Goal: Information Seeking & Learning: Learn about a topic

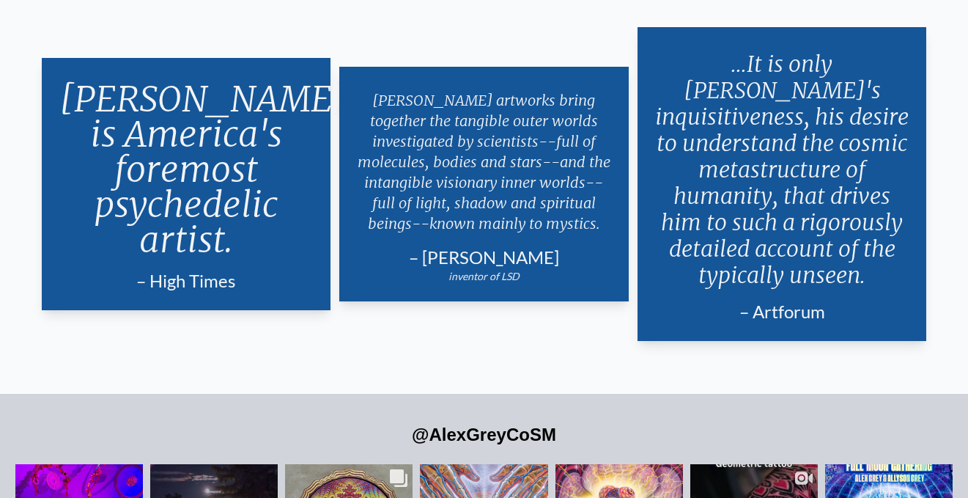
scroll to position [2338, 0]
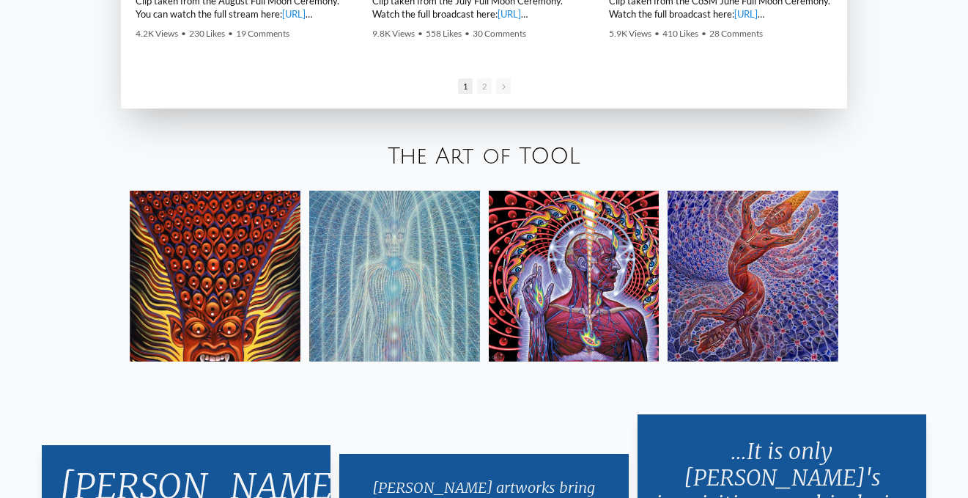
click at [785, 256] on img at bounding box center [753, 276] width 171 height 171
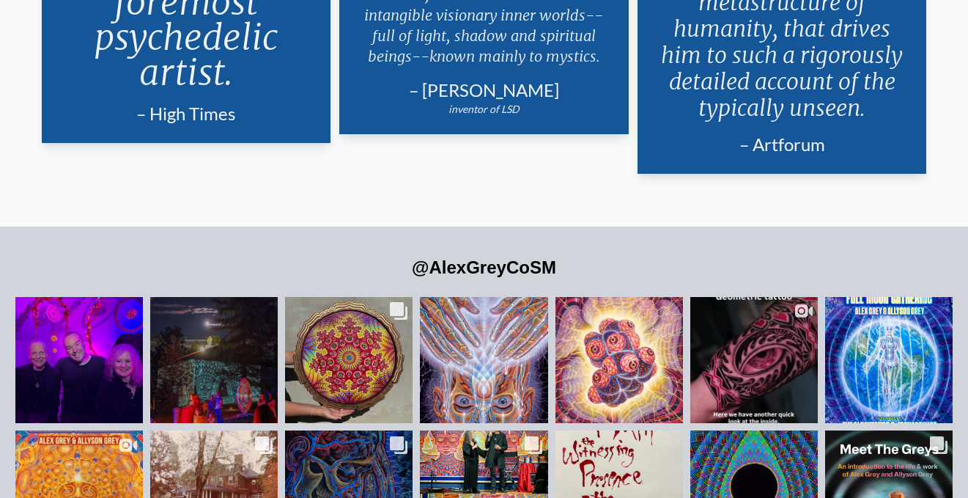
scroll to position [2996, 0]
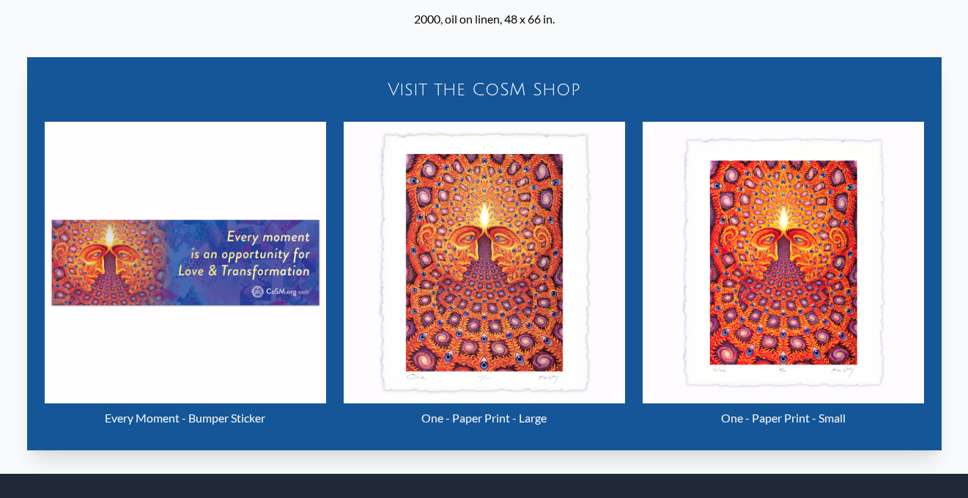
scroll to position [727, 0]
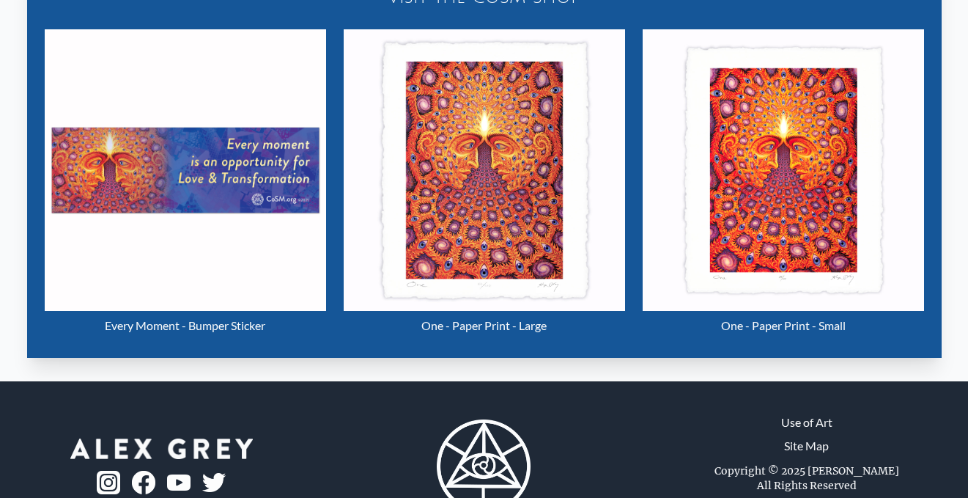
scroll to position [727, 0]
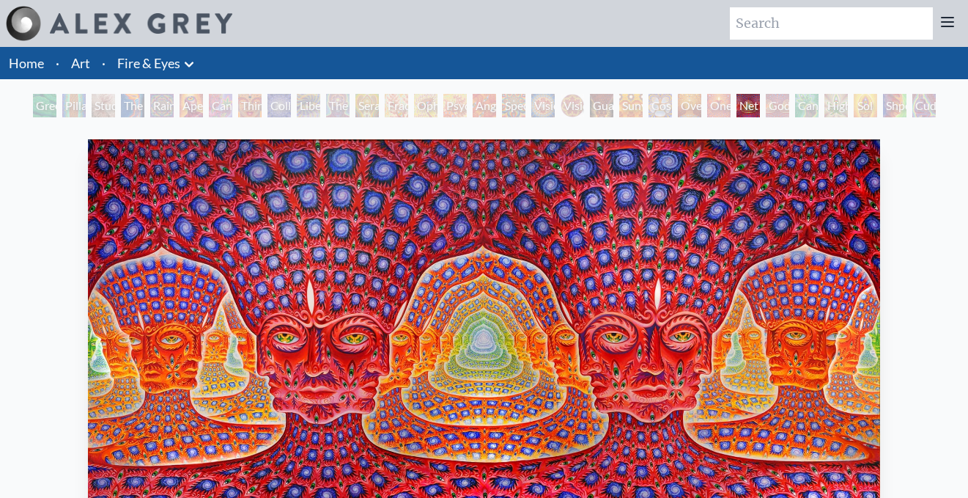
click at [816, 32] on input "search" at bounding box center [831, 23] width 203 height 32
type input "one"
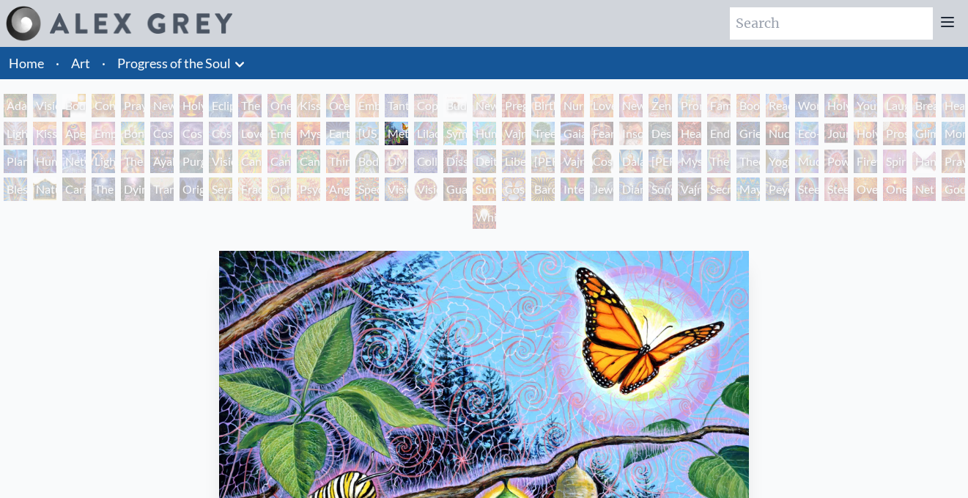
click at [408, 138] on div "Metamorphosis" at bounding box center [396, 133] width 23 height 23
click at [510, 141] on div "Vajra Horse" at bounding box center [513, 133] width 23 height 23
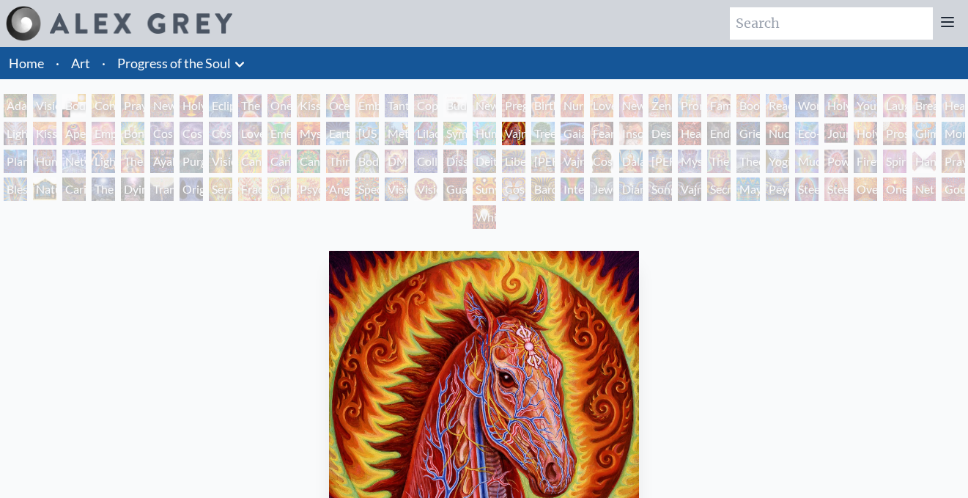
click at [584, 152] on div "Vajra Guru" at bounding box center [572, 160] width 23 height 23
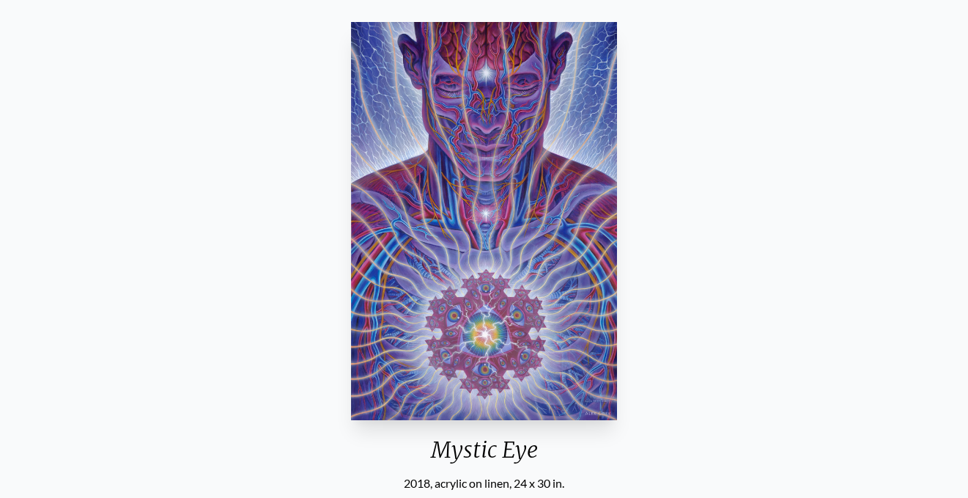
scroll to position [233, 0]
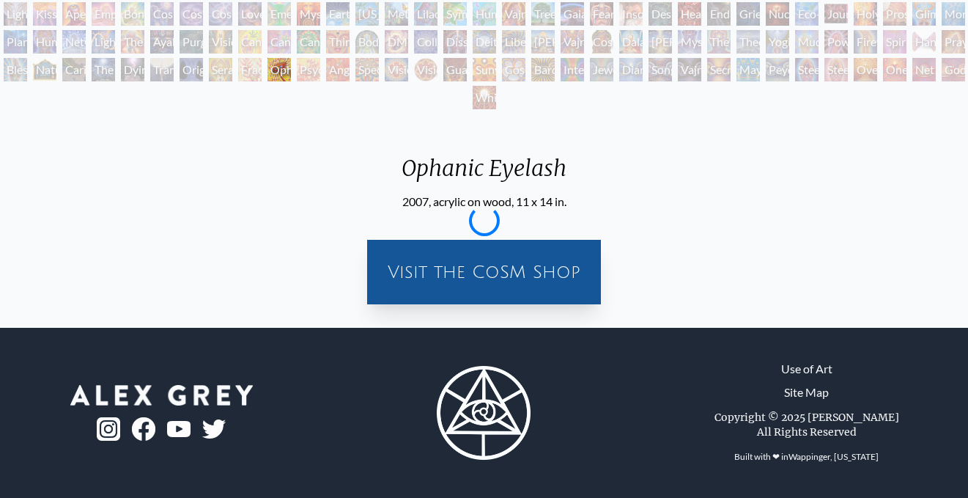
scroll to position [119, 0]
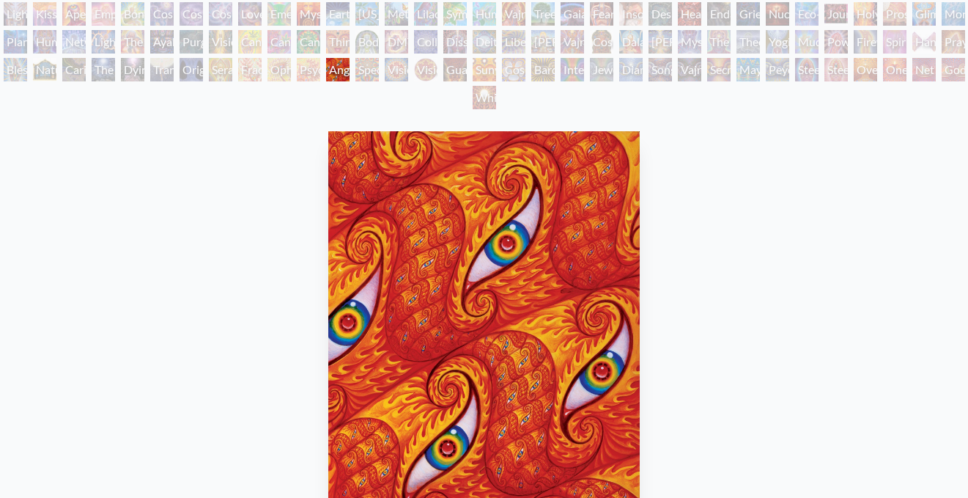
scroll to position [233, 0]
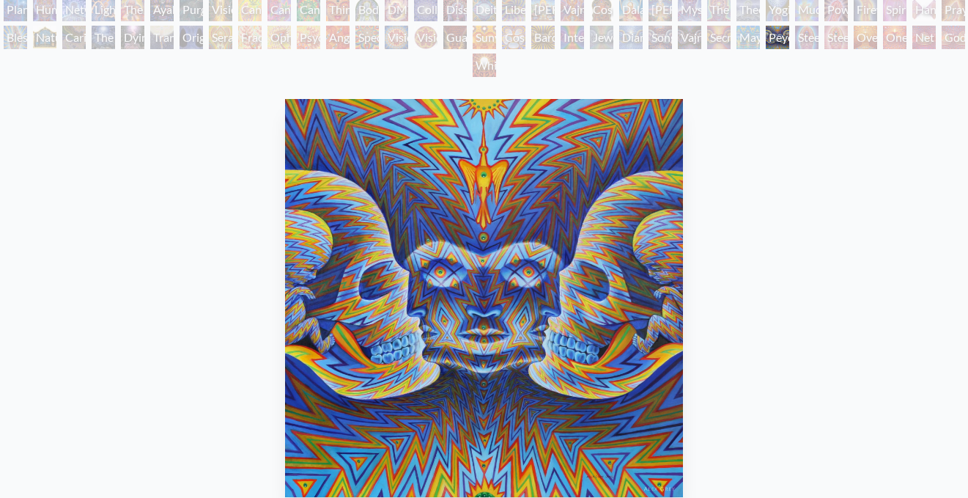
scroll to position [233, 0]
